Goal: Information Seeking & Learning: Check status

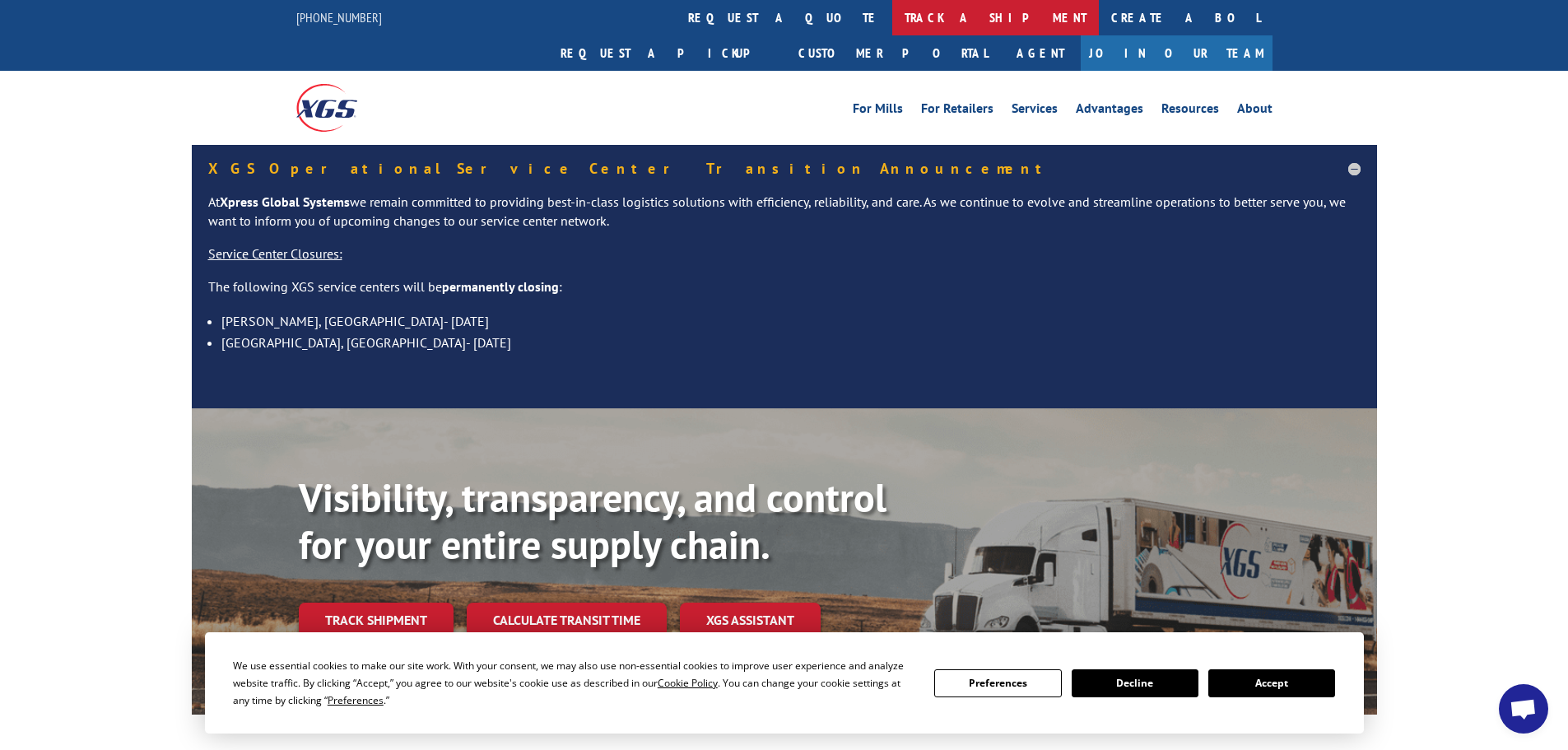
click at [892, 23] on link "track a shipment" at bounding box center [996, 17] width 206 height 36
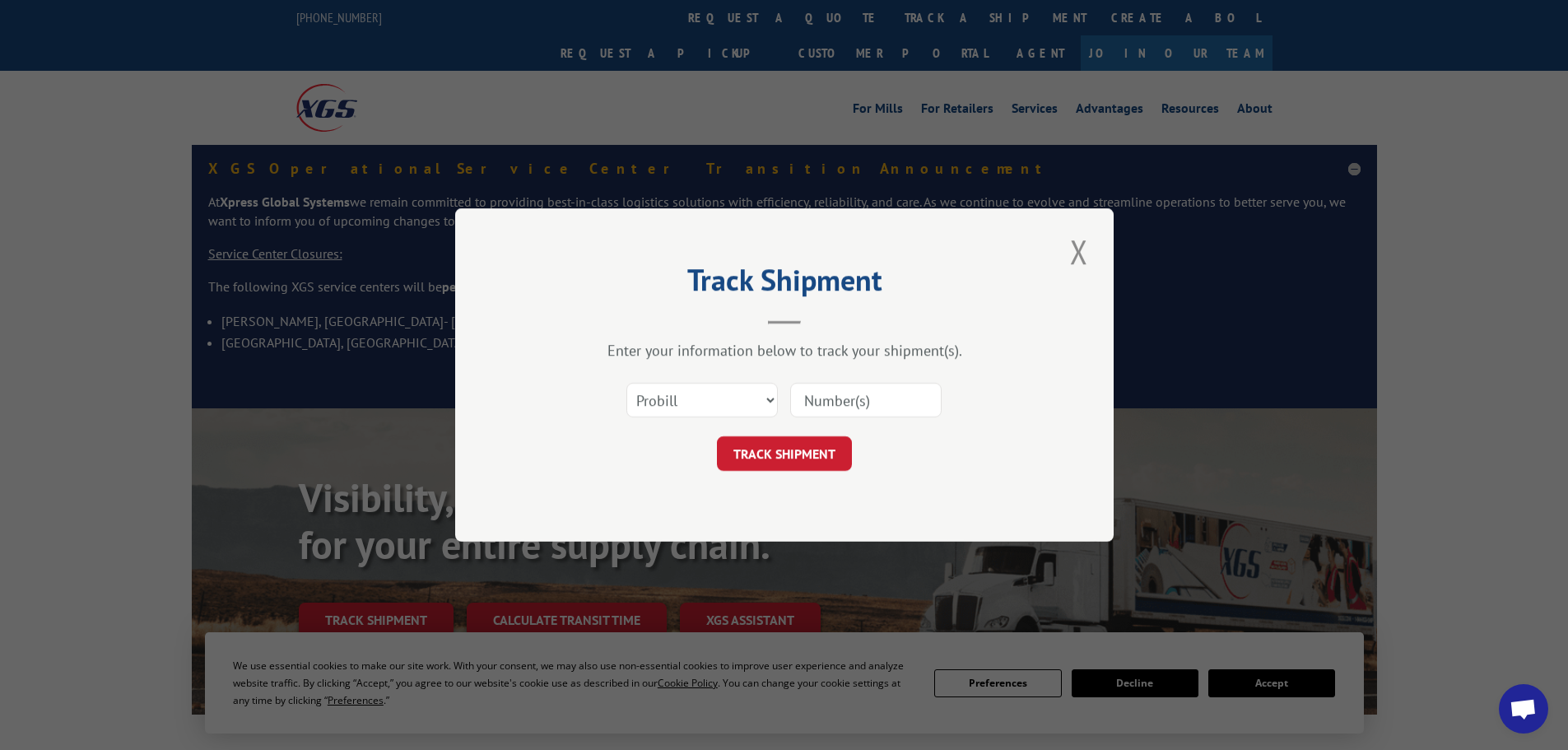
click at [721, 378] on div "Select category... Probill BOL PO" at bounding box center [784, 400] width 493 height 55
click at [720, 395] on select "Select category... Probill BOL PO" at bounding box center [702, 400] width 152 height 35
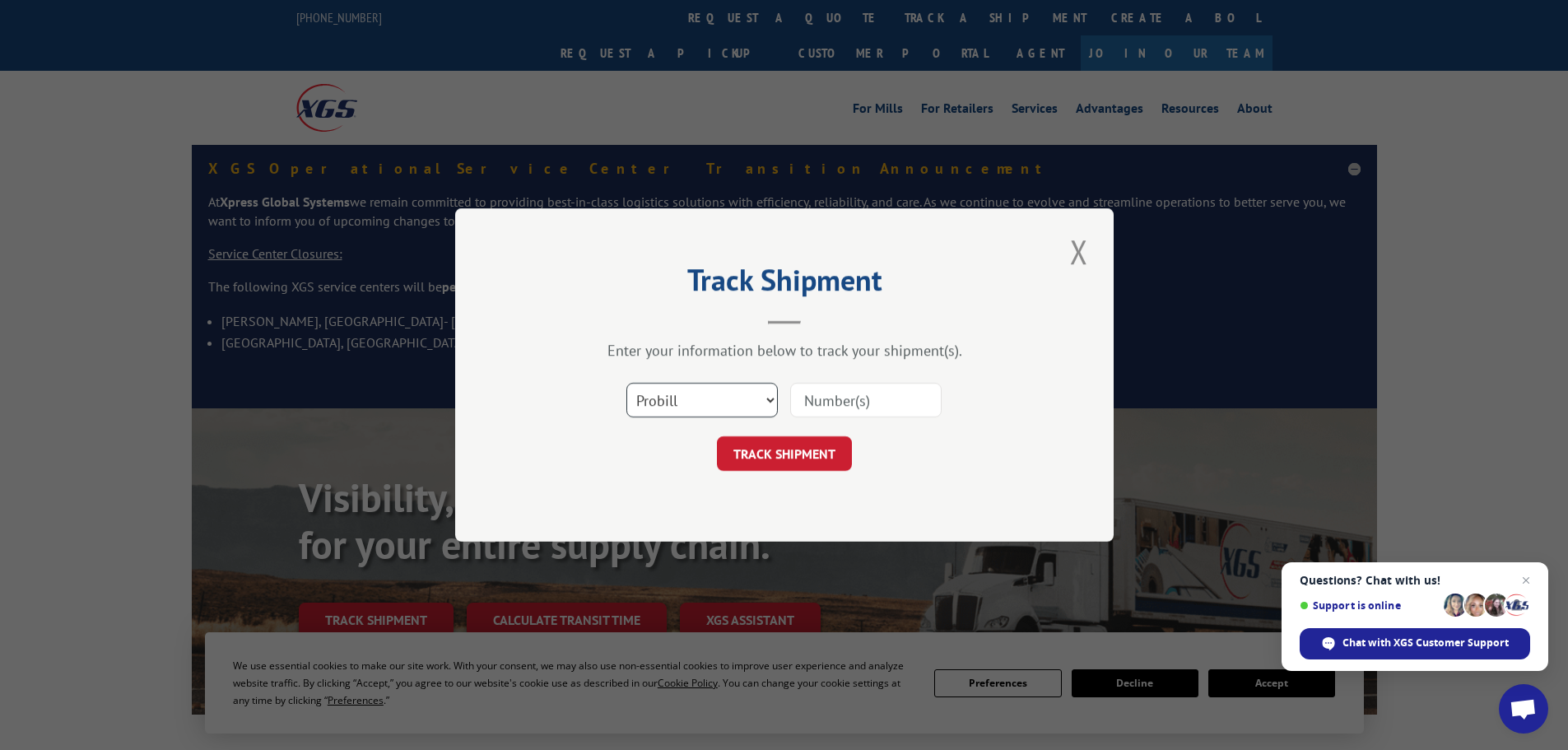
select select "po"
click at [626, 382] on select "Select category... Probill BOL PO" at bounding box center [702, 400] width 152 height 35
click at [815, 401] on input at bounding box center [866, 400] width 152 height 35
paste input "17522098"
type input "17522098"
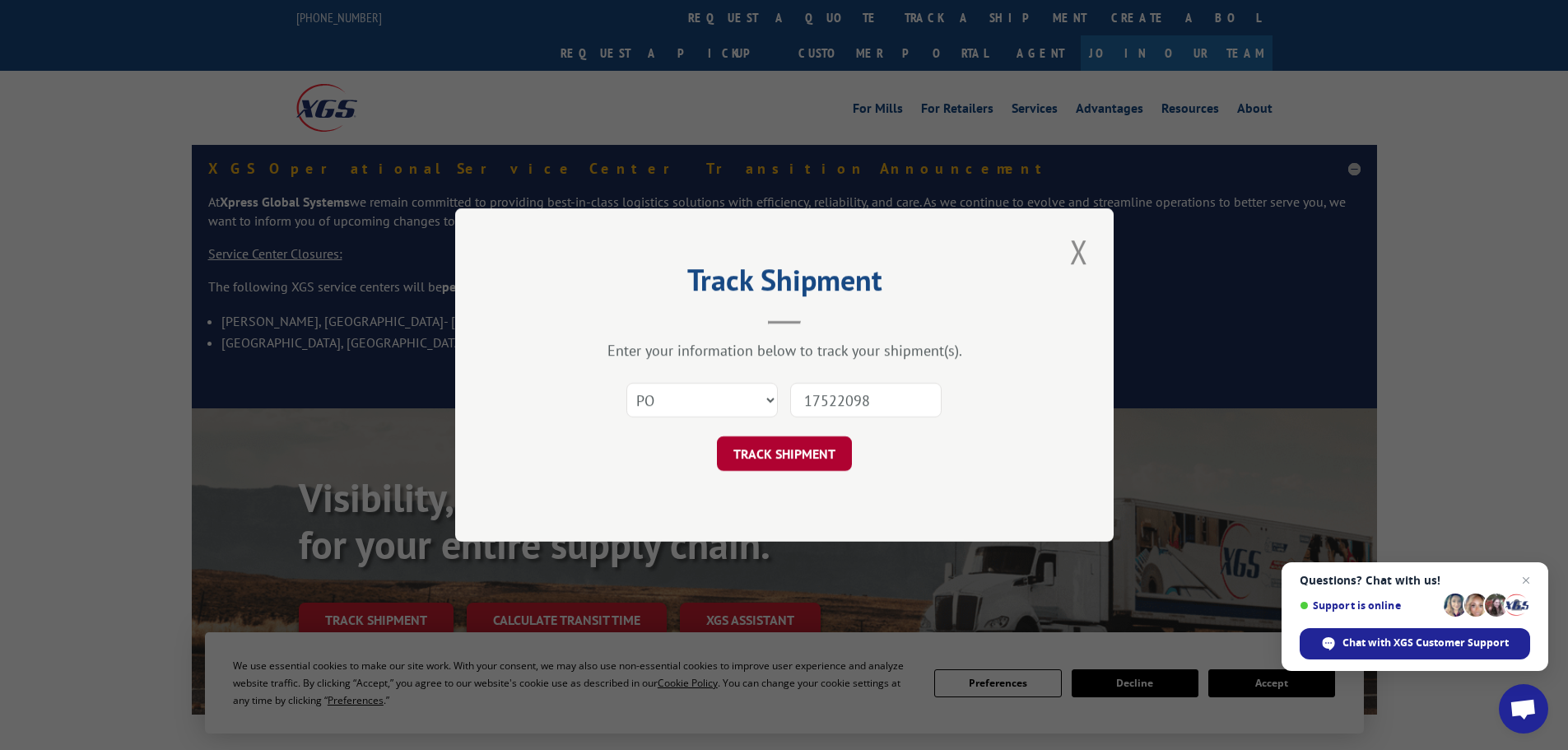
click at [813, 451] on button "TRACK SHIPMENT" at bounding box center [785, 453] width 135 height 35
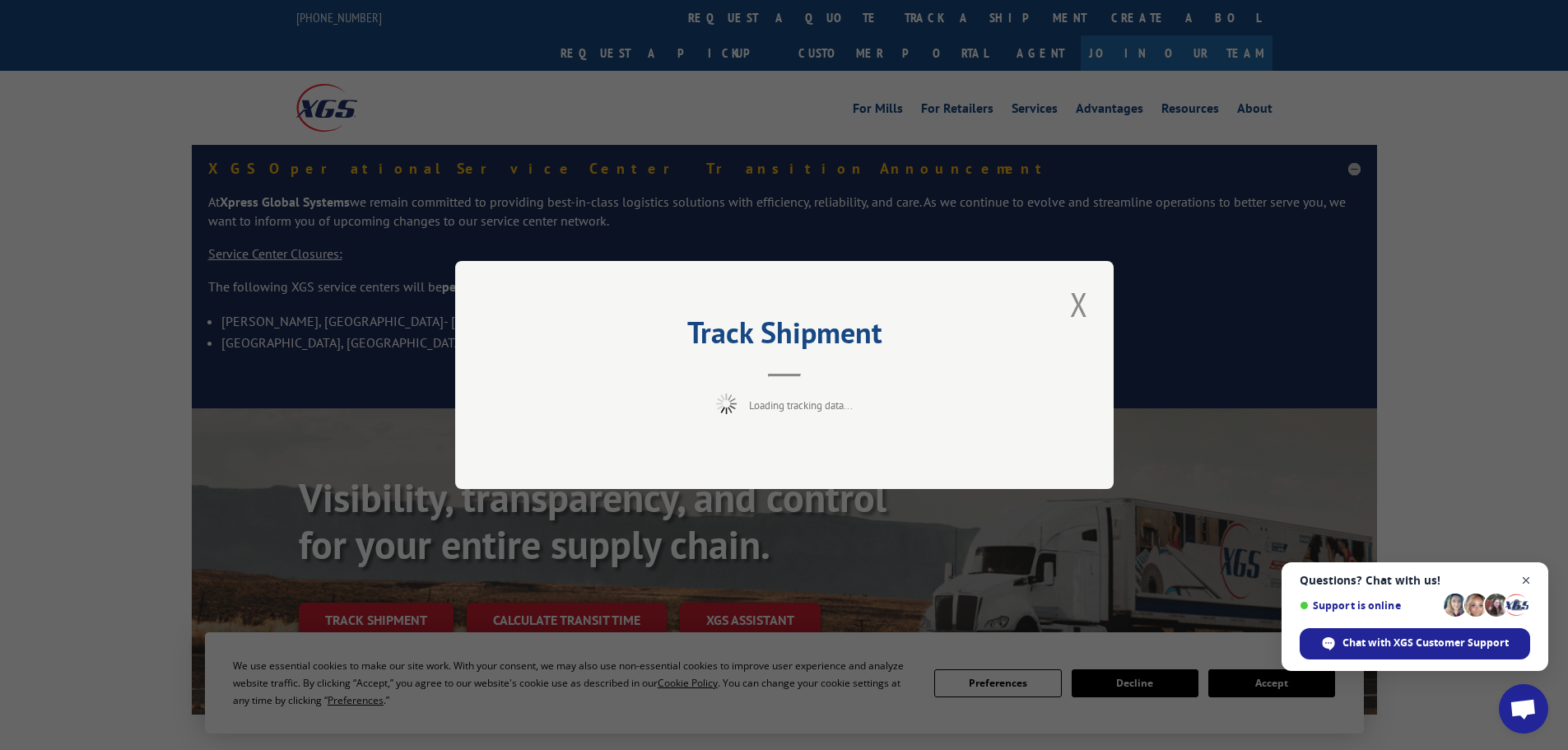
click at [1519, 579] on span "Open chat" at bounding box center [1526, 581] width 21 height 21
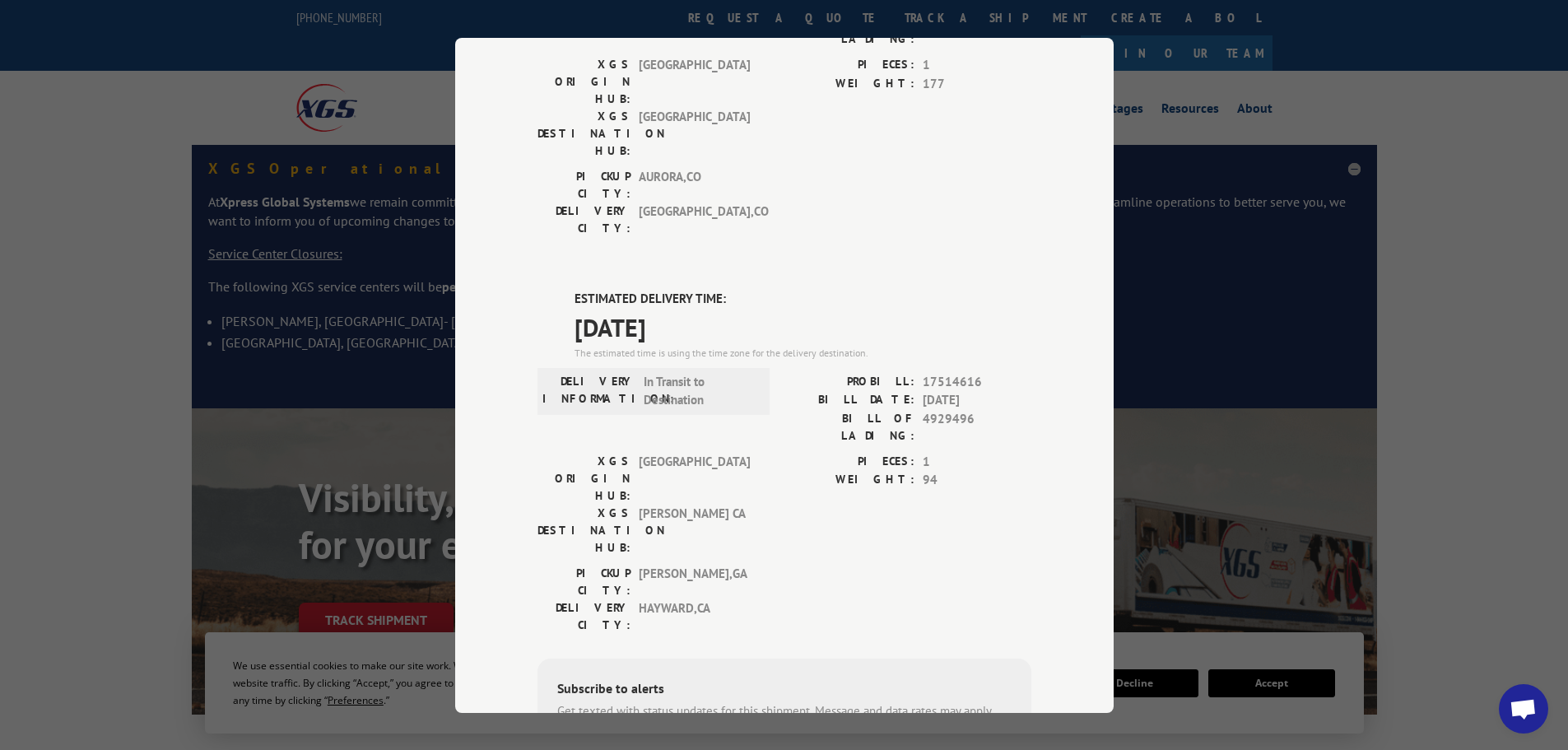
scroll to position [165, 0]
